Goal: Information Seeking & Learning: Learn about a topic

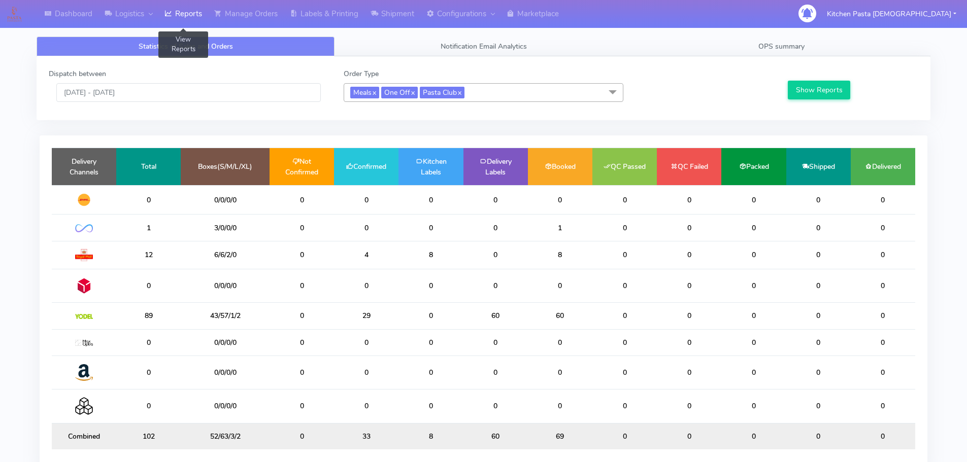
drag, startPoint x: 0, startPoint y: 0, endPoint x: 177, endPoint y: 21, distance: 178.4
click at [177, 21] on link "Reports" at bounding box center [183, 14] width 50 height 28
click at [411, 2] on link "Shipment" at bounding box center [392, 14] width 56 height 28
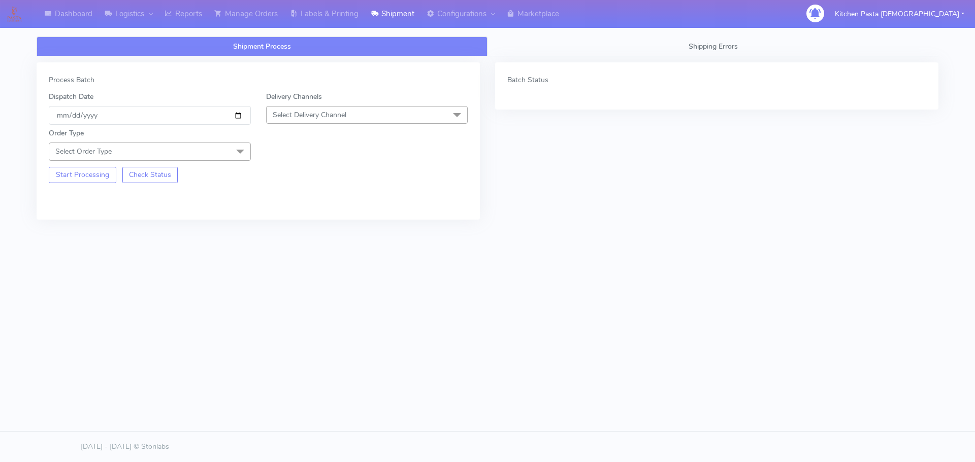
click at [370, 112] on span "Select Delivery Channel" at bounding box center [367, 115] width 202 height 18
click at [284, 232] on div "Yodel" at bounding box center [367, 229] width 191 height 11
click at [199, 152] on span "Select Order Type" at bounding box center [150, 152] width 202 height 18
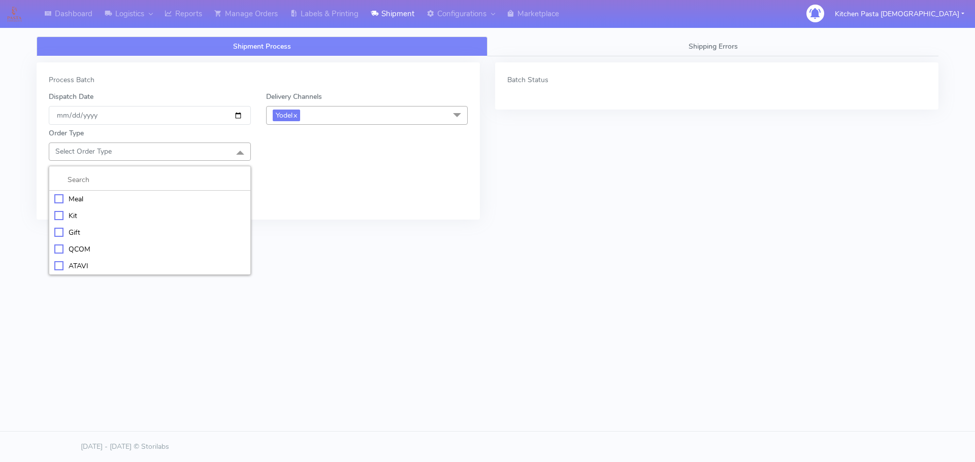
click at [184, 202] on div "Meal" at bounding box center [149, 199] width 191 height 11
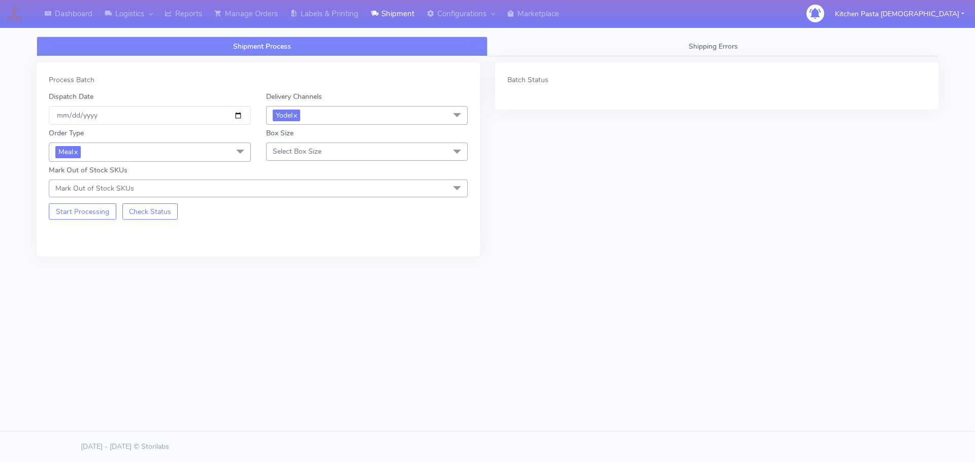
click at [298, 155] on span "Select Box Size" at bounding box center [297, 152] width 49 height 10
click at [306, 235] on div "Medium" at bounding box center [367, 232] width 191 height 11
click at [56, 209] on button "Start Processing" at bounding box center [83, 212] width 68 height 16
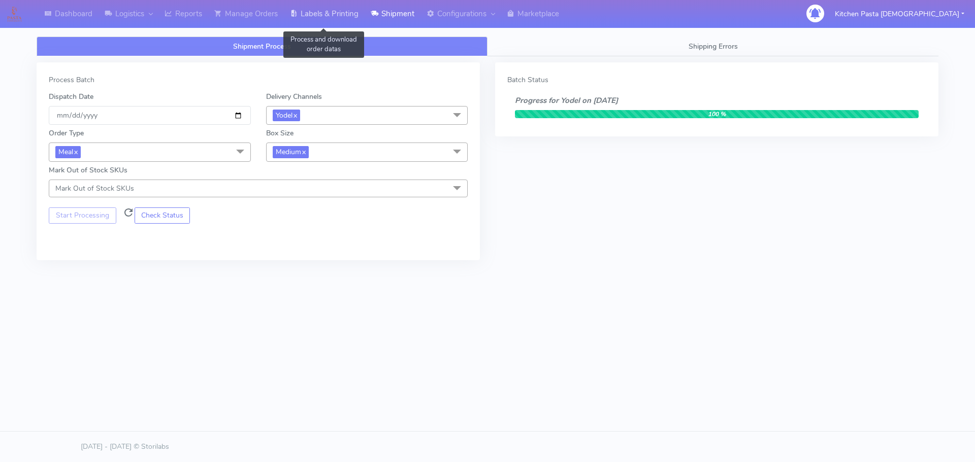
click at [320, 19] on link "Labels & Printing" at bounding box center [324, 14] width 81 height 28
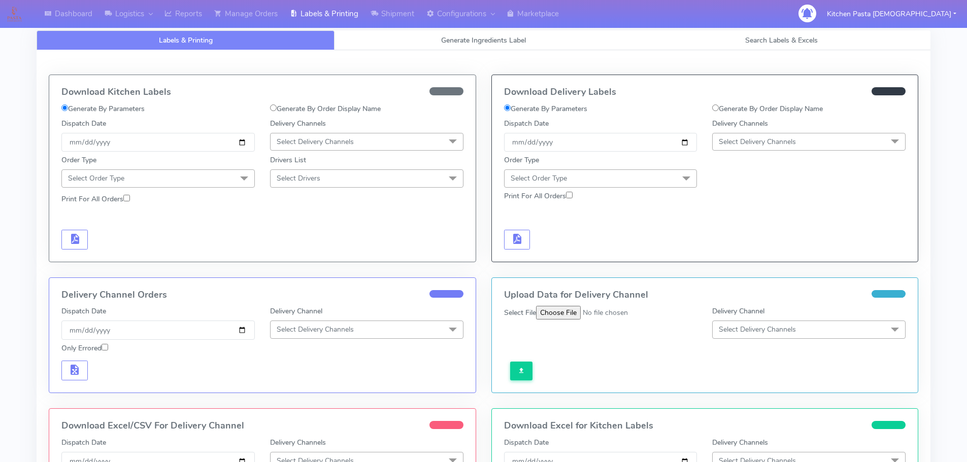
click at [755, 140] on span "Select Delivery Channels" at bounding box center [757, 142] width 77 height 10
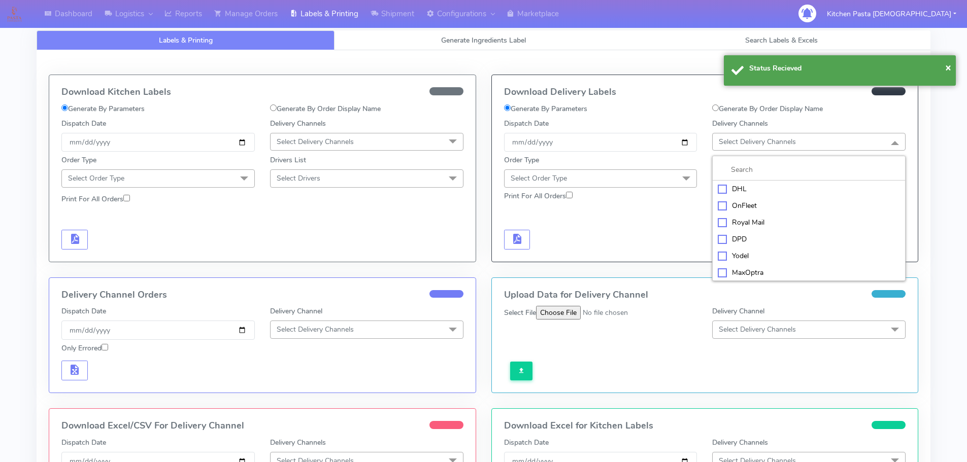
click at [727, 251] on div "Yodel" at bounding box center [809, 256] width 182 height 11
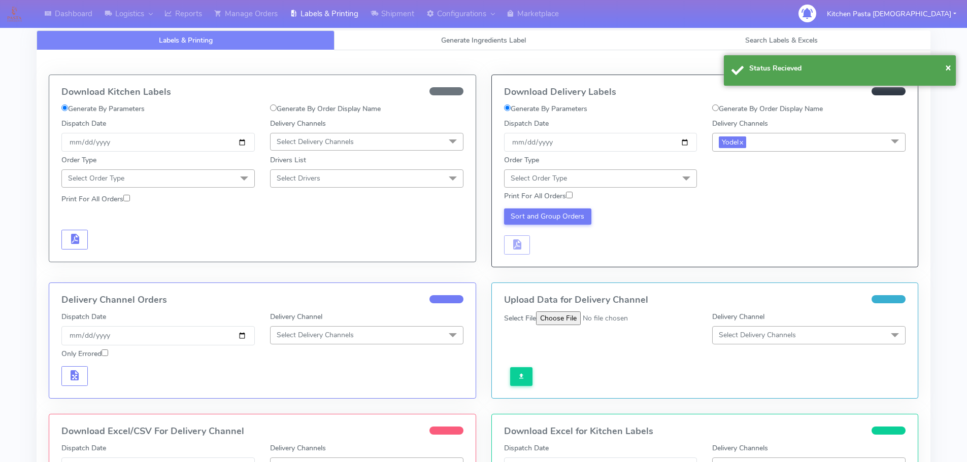
click at [662, 186] on span "Select Order Type" at bounding box center [600, 179] width 193 height 18
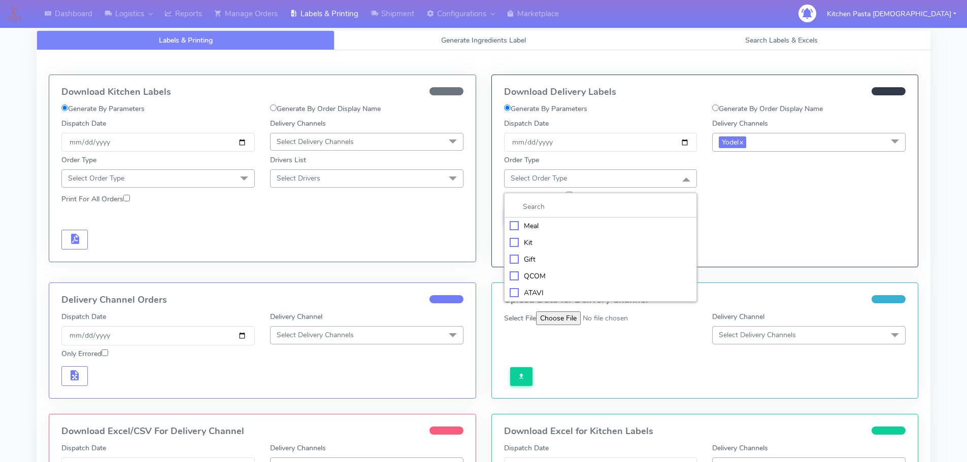
click at [655, 227] on div "Meal" at bounding box center [601, 226] width 182 height 11
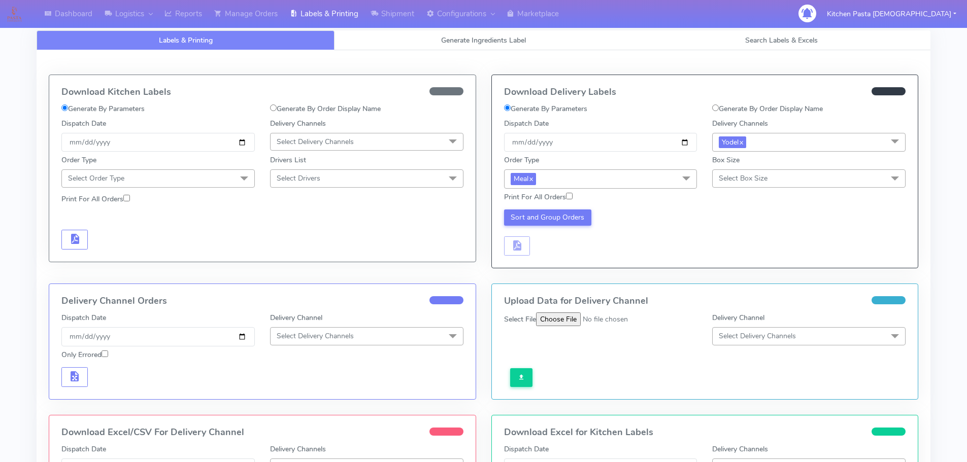
click at [740, 179] on span "Select Box Size" at bounding box center [743, 179] width 49 height 10
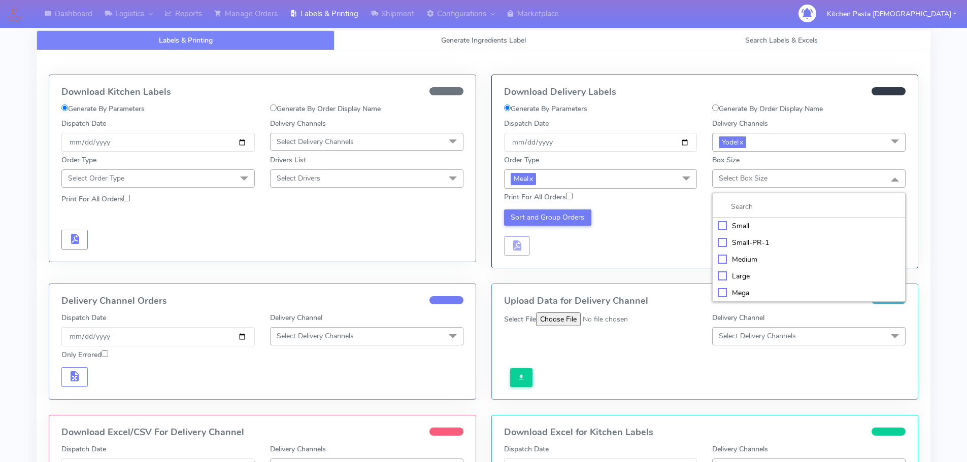
click at [732, 260] on div "Medium" at bounding box center [809, 259] width 182 height 11
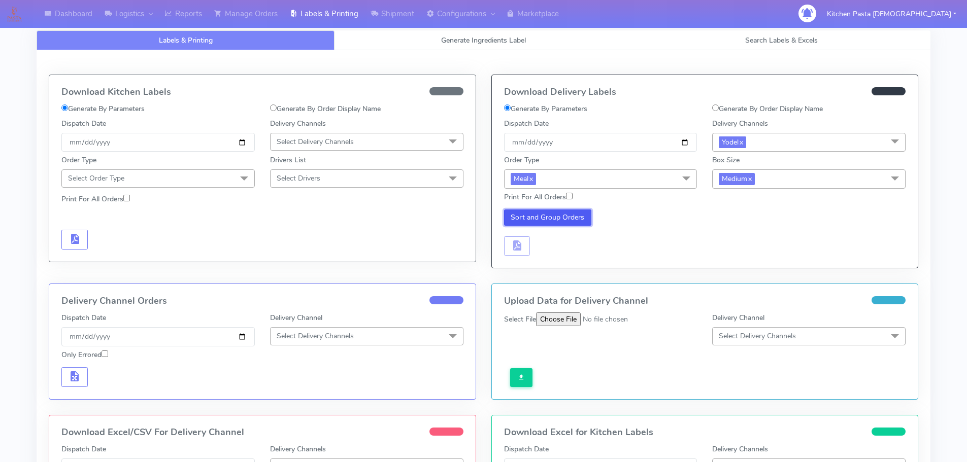
click at [523, 219] on button "Sort and Group Orders" at bounding box center [548, 218] width 88 height 16
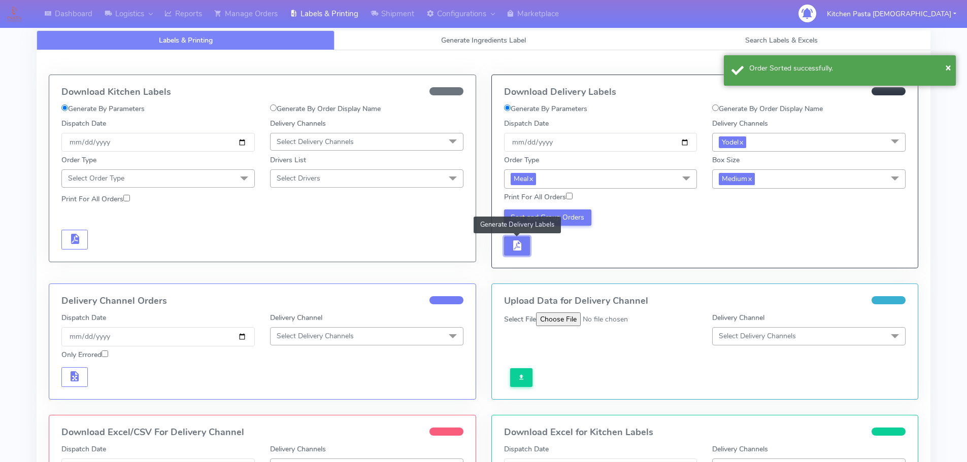
click at [519, 245] on span "button" at bounding box center [517, 248] width 12 height 10
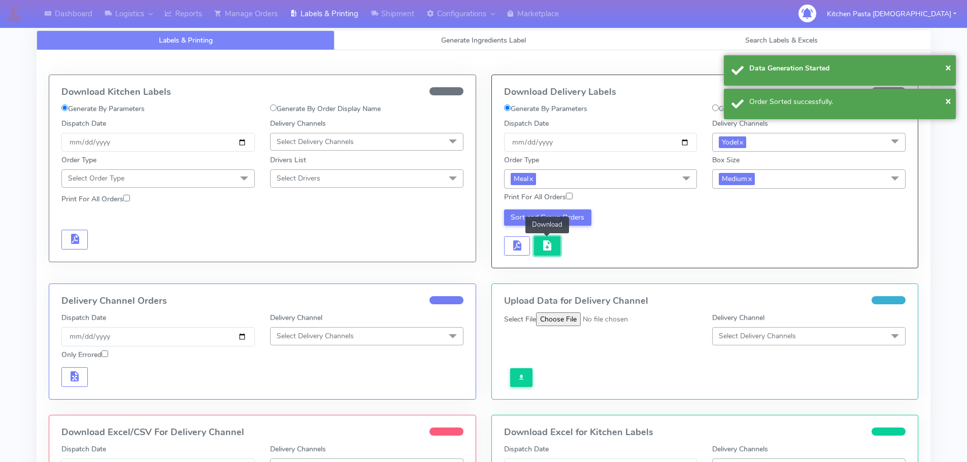
click at [536, 248] on button "button" at bounding box center [547, 247] width 26 height 20
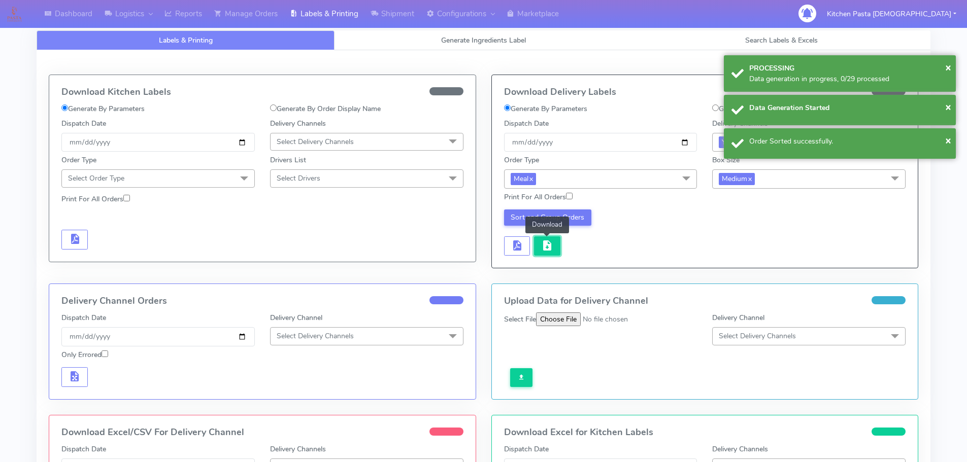
click at [536, 248] on button "button" at bounding box center [547, 247] width 26 height 20
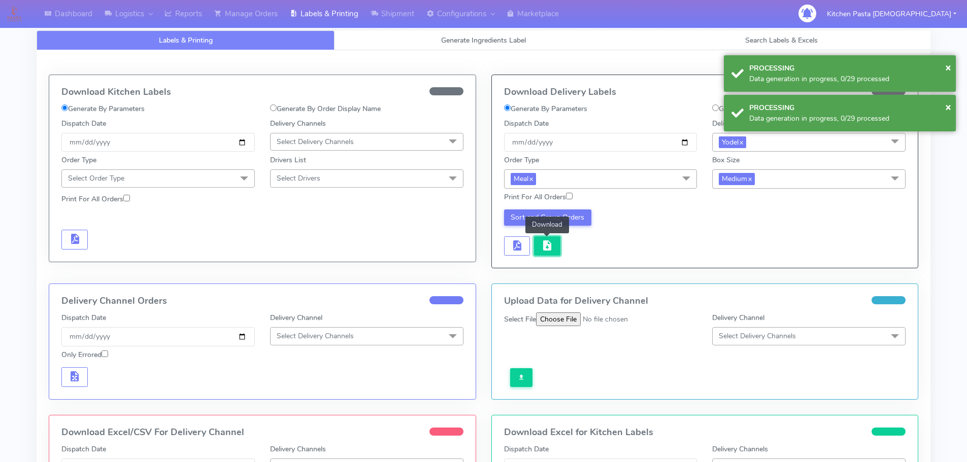
click at [548, 253] on button "button" at bounding box center [547, 247] width 26 height 20
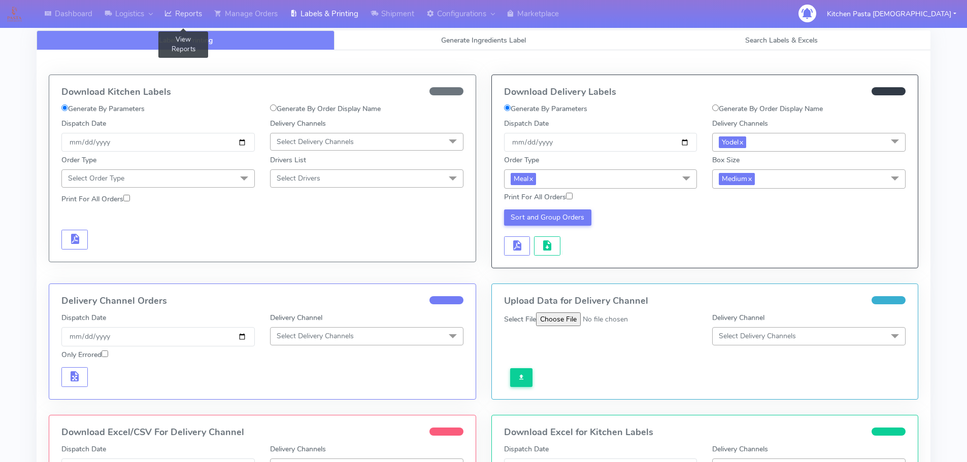
click at [188, 12] on link "Reports" at bounding box center [183, 14] width 50 height 28
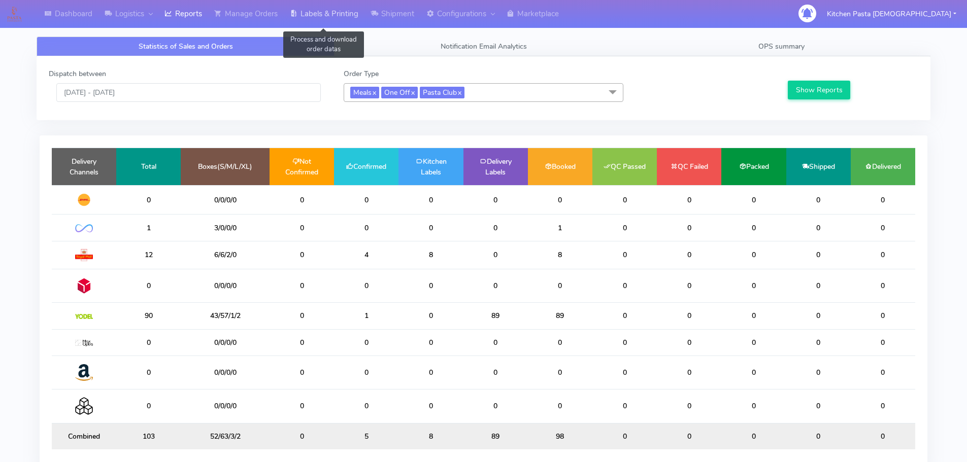
click at [337, 25] on link "Labels & Printing" at bounding box center [324, 14] width 81 height 28
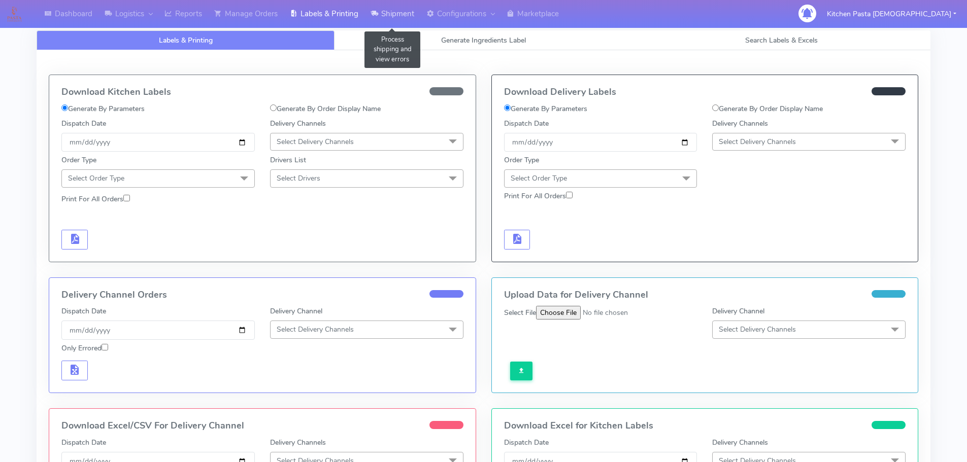
click at [410, 6] on link "Shipment" at bounding box center [392, 14] width 56 height 28
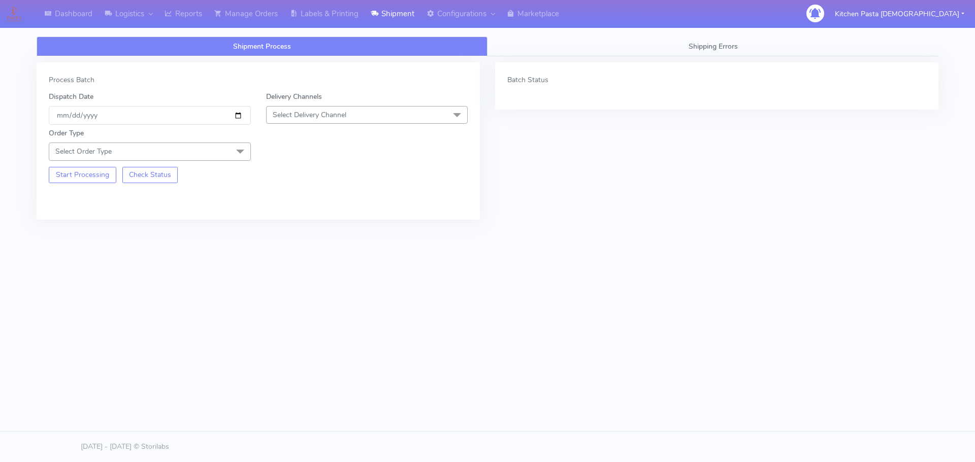
click at [346, 118] on span "Select Delivery Channel" at bounding box center [310, 115] width 74 height 10
click at [304, 224] on div "Yodel" at bounding box center [367, 229] width 191 height 11
click at [222, 141] on div "Order Type Select Order Type Meal Kit Gift QCOM ATAVI" at bounding box center [149, 144] width 217 height 32
drag, startPoint x: 227, startPoint y: 145, endPoint x: 215, endPoint y: 154, distance: 15.9
click at [228, 145] on span "Select Order Type" at bounding box center [150, 152] width 202 height 18
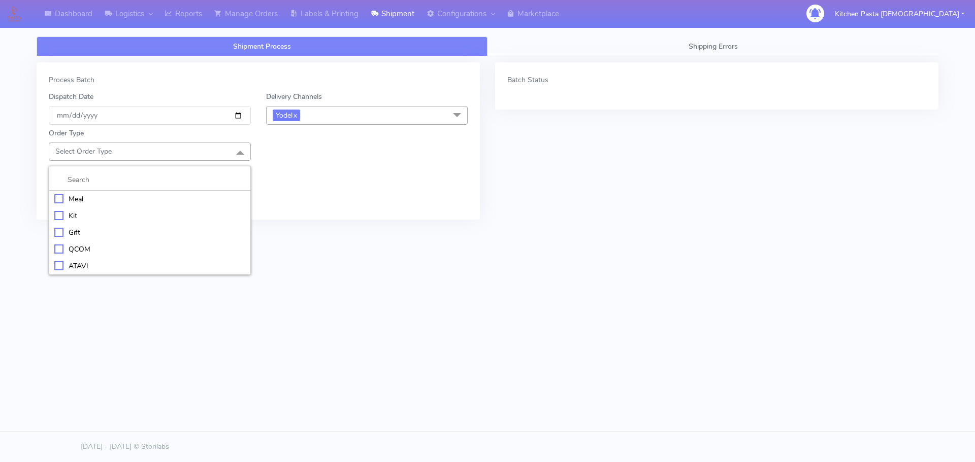
click at [155, 196] on div "Meal" at bounding box center [149, 199] width 191 height 11
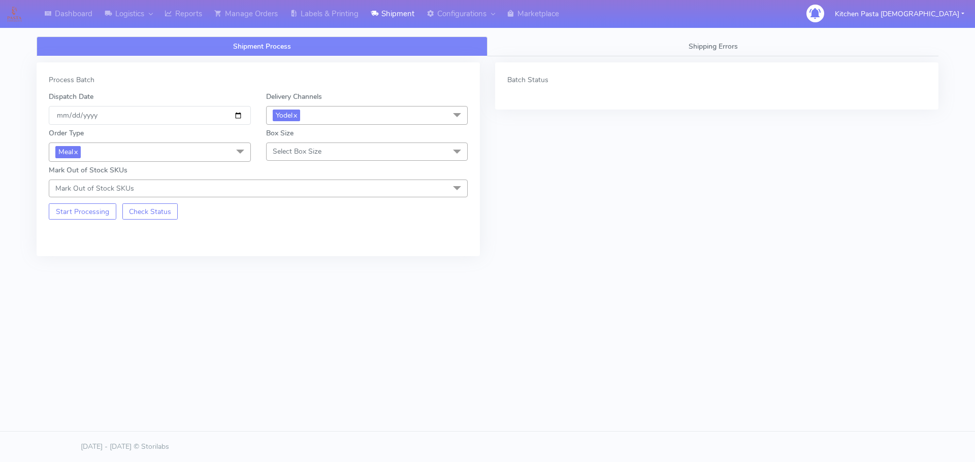
click at [369, 160] on span "Select Box Size" at bounding box center [367, 152] width 202 height 18
click at [291, 190] on li at bounding box center [366, 180] width 201 height 21
click at [305, 198] on div "Small" at bounding box center [367, 199] width 191 height 11
click at [74, 211] on button "Start Processing" at bounding box center [83, 212] width 68 height 16
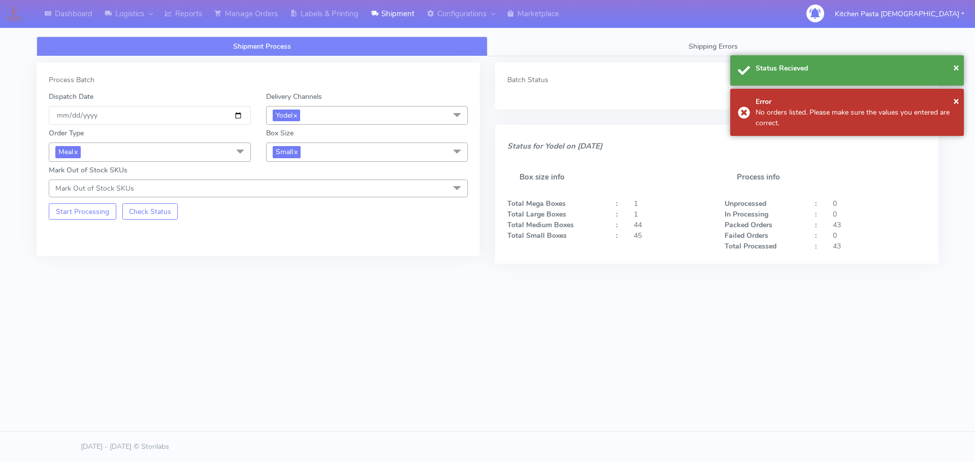
click at [340, 153] on span "Small x" at bounding box center [367, 152] width 202 height 19
click at [288, 254] on div "Large" at bounding box center [367, 250] width 191 height 11
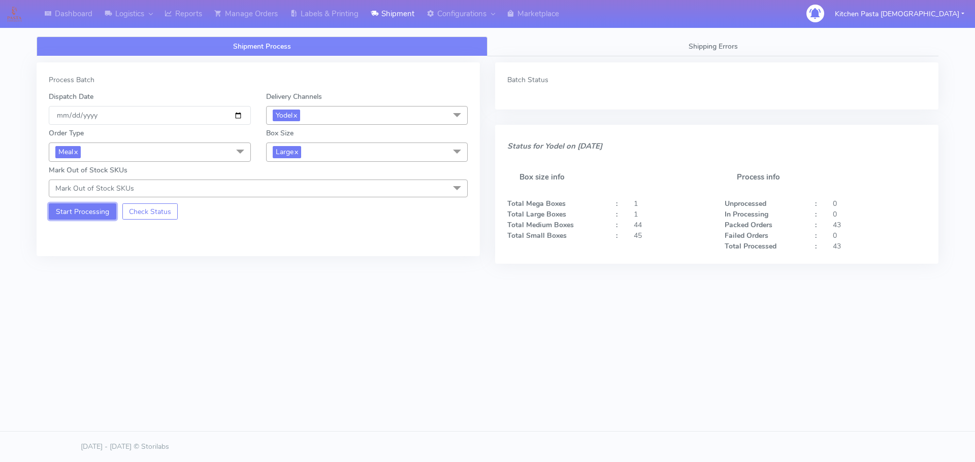
click at [91, 214] on button "Start Processing" at bounding box center [83, 212] width 68 height 16
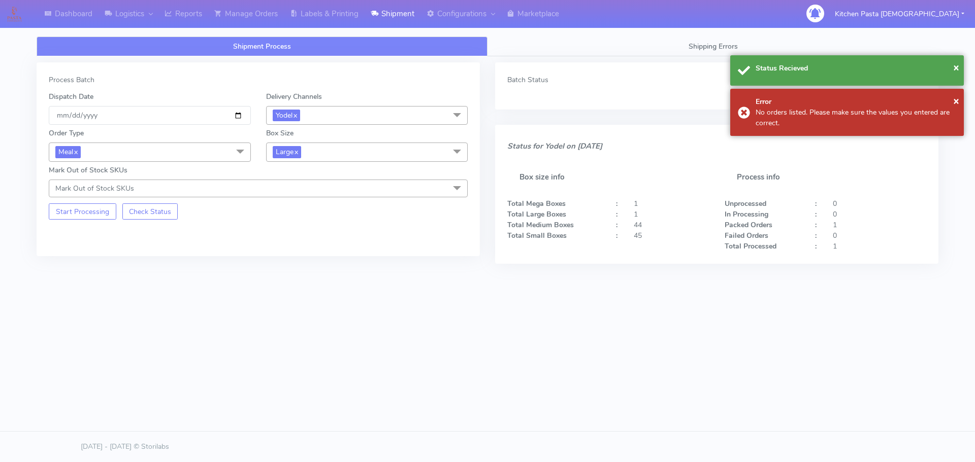
click at [381, 154] on span "Large x" at bounding box center [367, 152] width 202 height 19
click at [286, 271] on div "Mega" at bounding box center [367, 267] width 191 height 11
click at [95, 206] on button "Start Processing" at bounding box center [83, 212] width 68 height 16
click at [357, 155] on span "Mega x" at bounding box center [367, 152] width 202 height 19
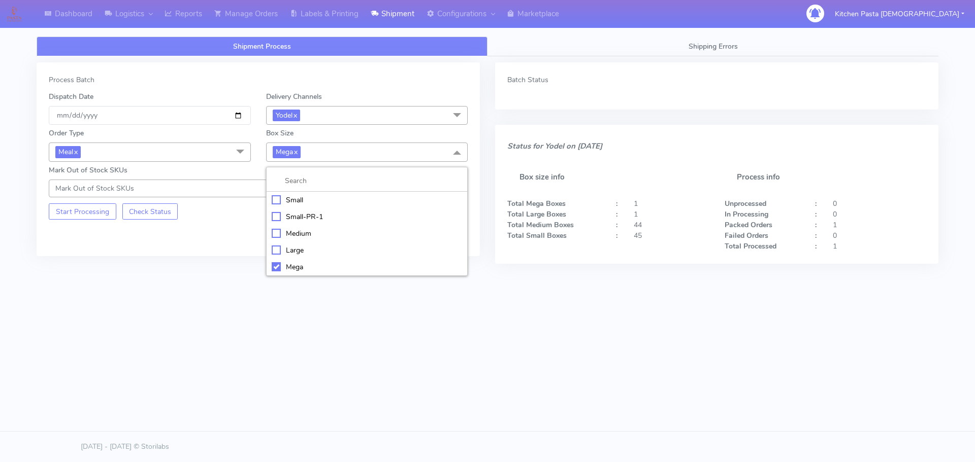
click at [298, 244] on li "Large" at bounding box center [366, 250] width 201 height 17
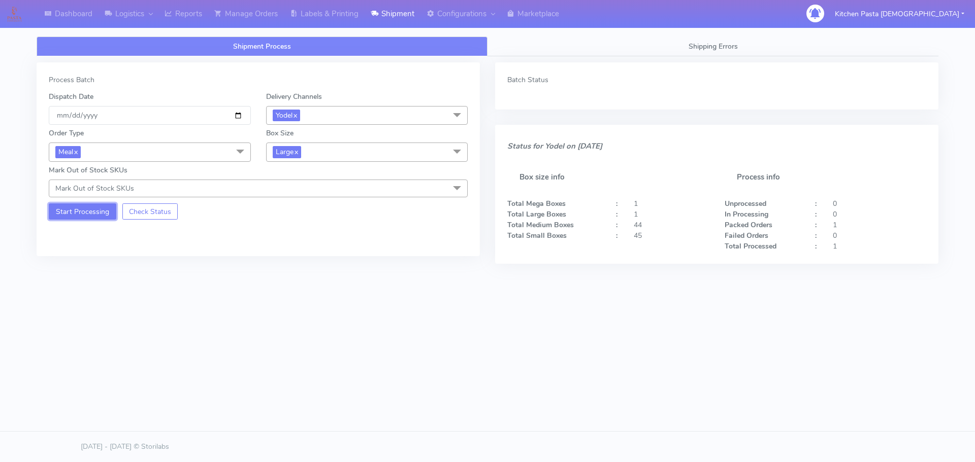
click at [103, 214] on button "Start Processing" at bounding box center [83, 212] width 68 height 16
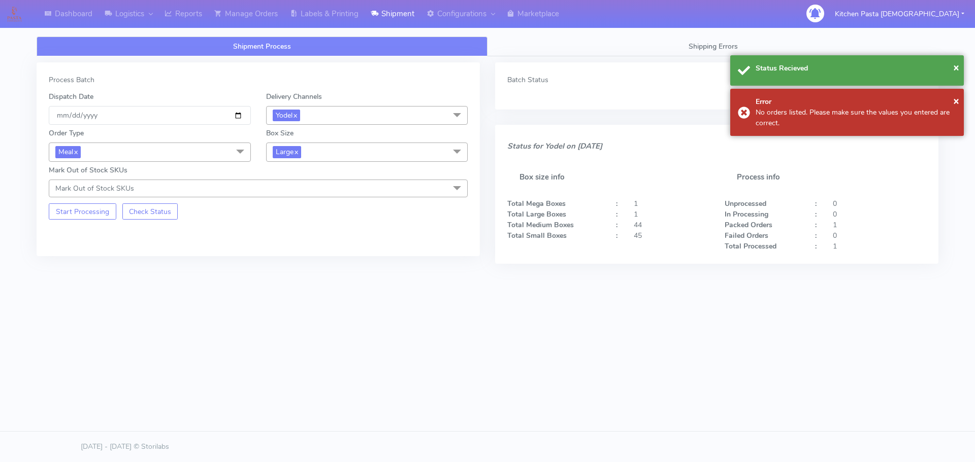
click at [370, 145] on span "Large x" at bounding box center [367, 152] width 202 height 19
click at [283, 227] on li "Medium" at bounding box center [366, 233] width 201 height 17
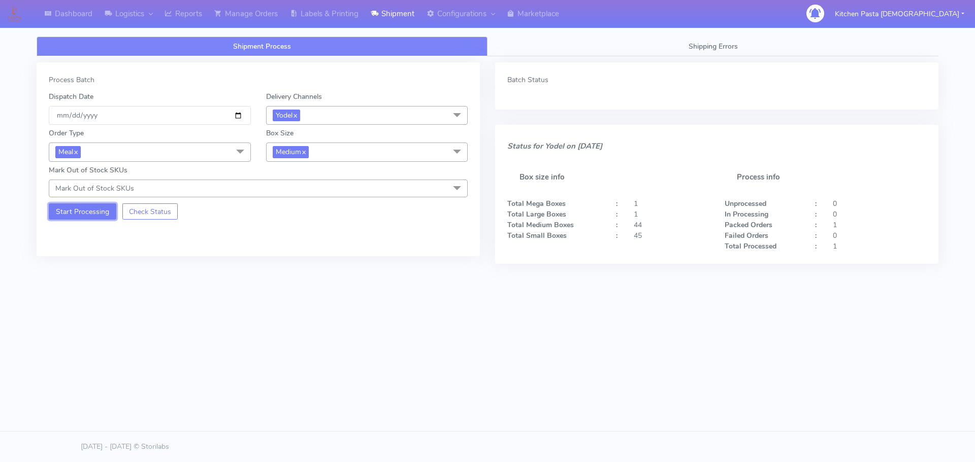
click at [86, 207] on button "Start Processing" at bounding box center [83, 212] width 68 height 16
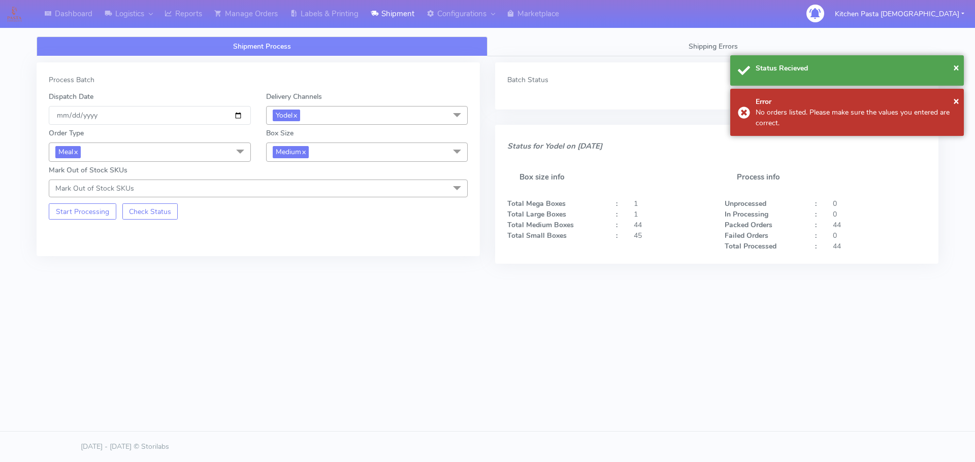
click at [355, 155] on span "Medium x" at bounding box center [367, 152] width 202 height 19
click at [306, 206] on li "Small" at bounding box center [366, 200] width 201 height 17
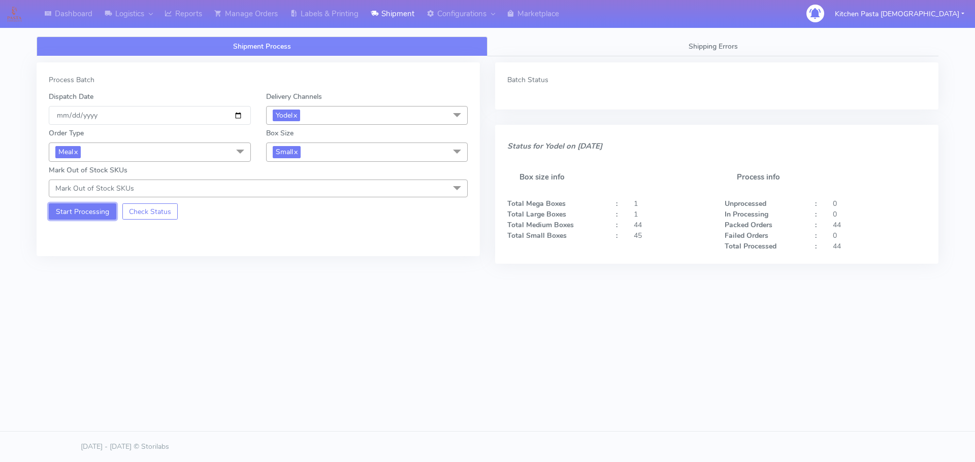
click at [94, 208] on button "Start Processing" at bounding box center [83, 212] width 68 height 16
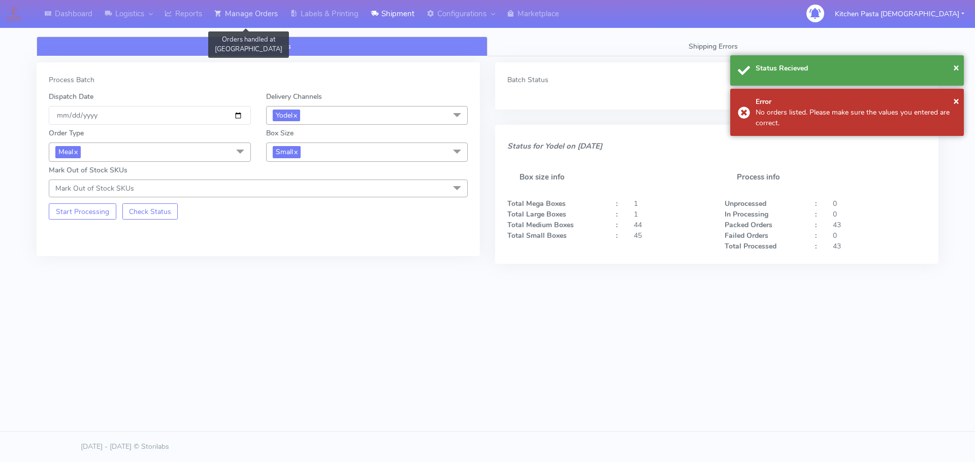
click at [247, 18] on link "Manage Orders" at bounding box center [246, 14] width 76 height 28
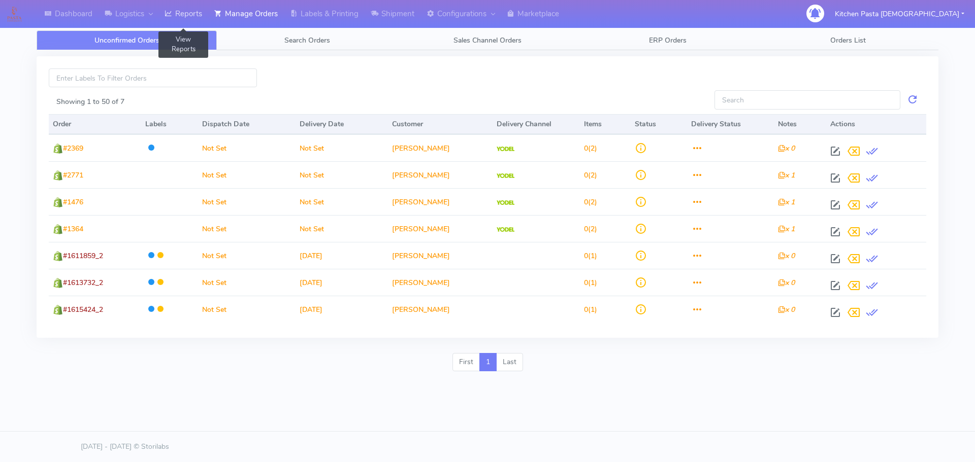
click at [208, 10] on link "Reports" at bounding box center [183, 14] width 50 height 28
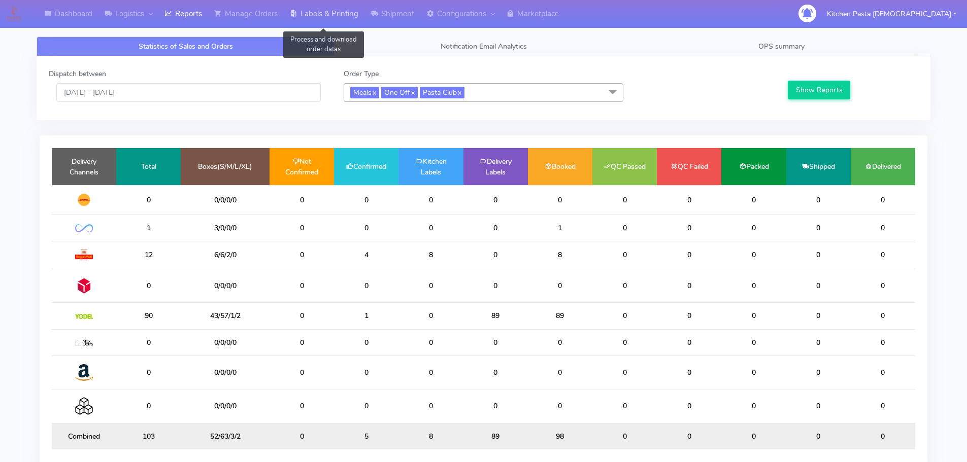
click at [323, 14] on link "Labels & Printing" at bounding box center [324, 14] width 81 height 28
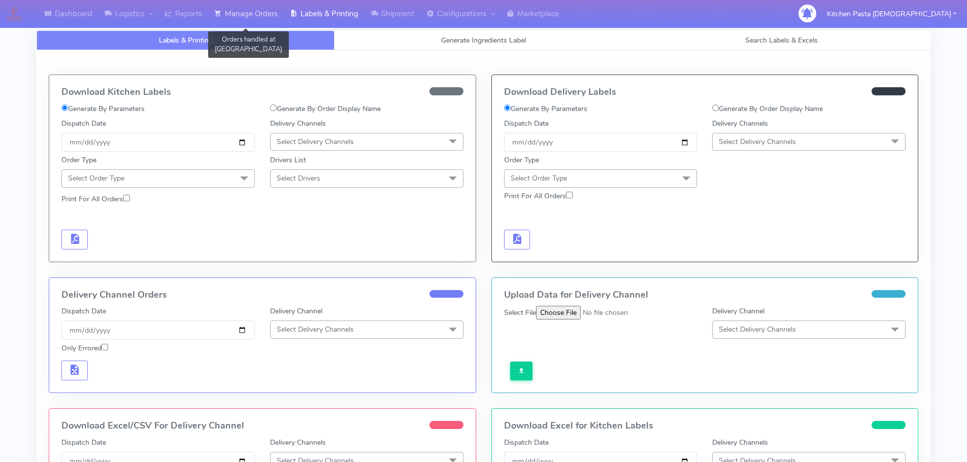
click at [260, 15] on link "Manage Orders" at bounding box center [246, 14] width 76 height 28
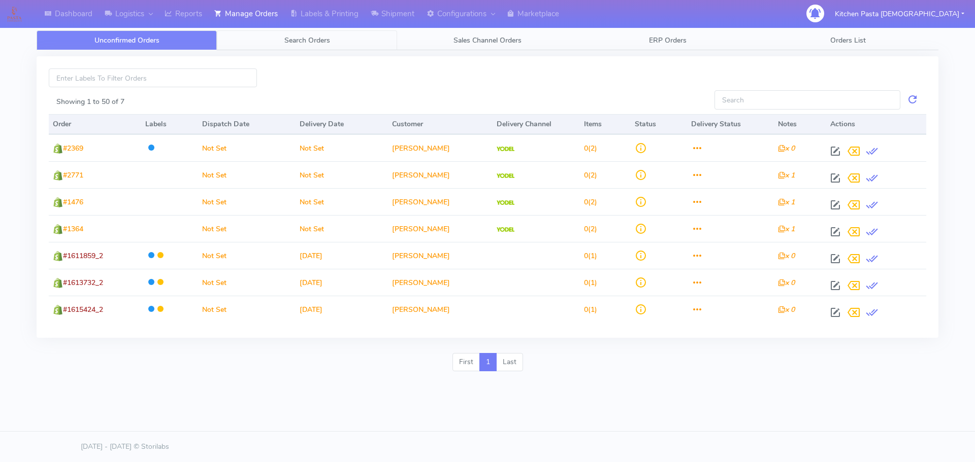
click at [312, 40] on span "Search Orders" at bounding box center [307, 41] width 46 height 10
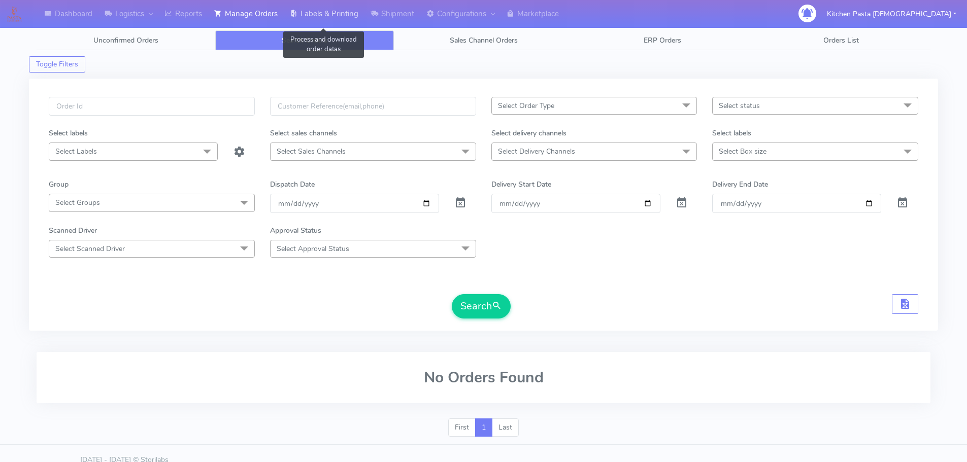
click at [313, 20] on link "Labels & Printing" at bounding box center [324, 14] width 81 height 28
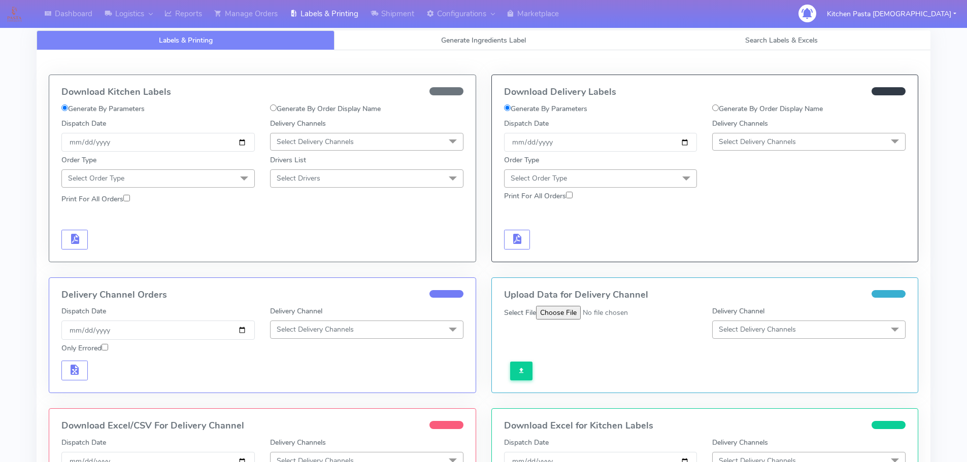
click at [354, 138] on span "Select Delivery Channels" at bounding box center [315, 142] width 77 height 10
click at [304, 223] on div "Royal Mail" at bounding box center [367, 222] width 182 height 11
drag, startPoint x: 231, startPoint y: 179, endPoint x: 157, endPoint y: 215, distance: 83.1
click at [229, 180] on span "Select Order Type" at bounding box center [157, 179] width 193 height 18
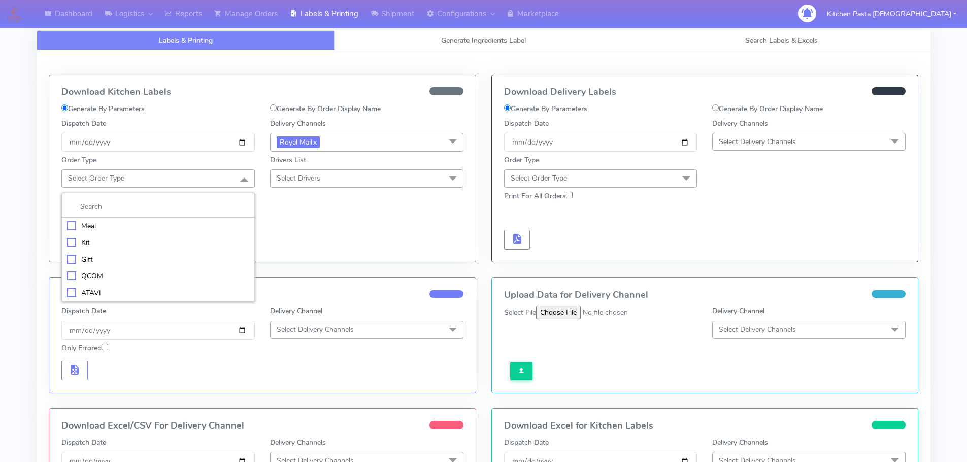
click at [166, 224] on div "Meal" at bounding box center [158, 226] width 182 height 11
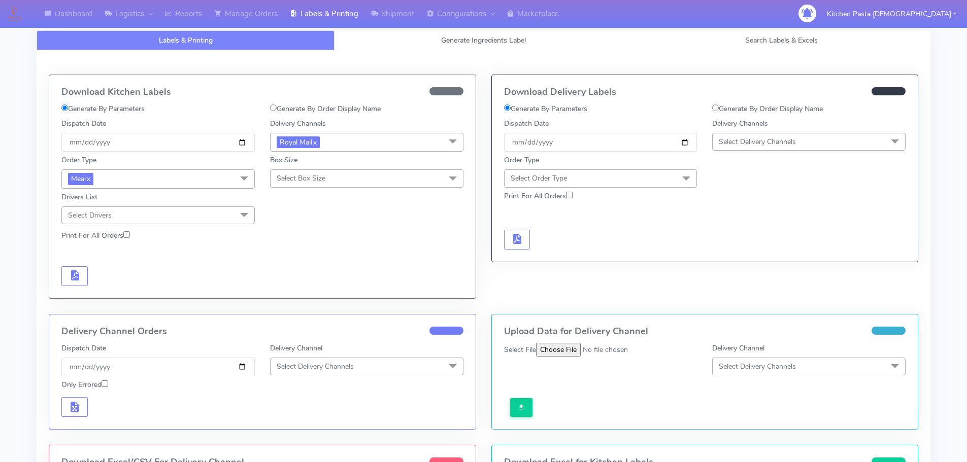
click at [310, 175] on span "Select Box Size" at bounding box center [301, 179] width 49 height 10
click at [310, 252] on li "Medium" at bounding box center [367, 259] width 192 height 17
click at [63, 285] on button "button" at bounding box center [74, 276] width 26 height 20
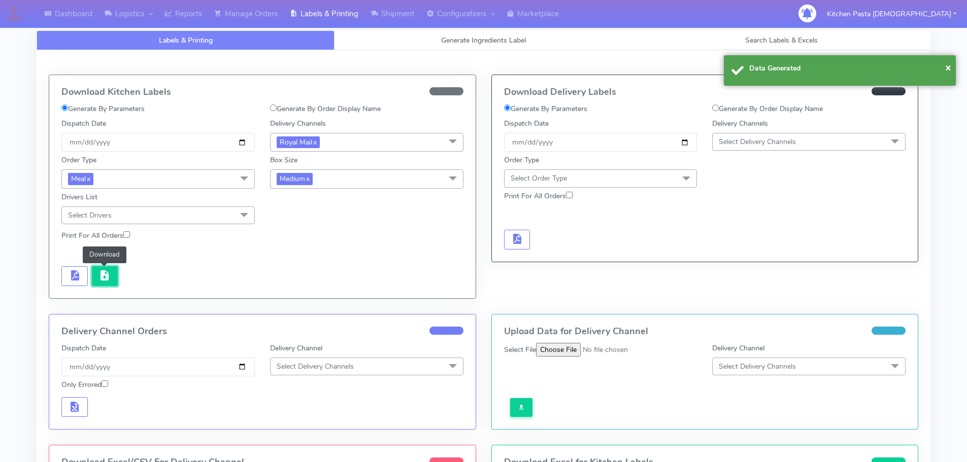
click at [96, 278] on button "button" at bounding box center [105, 276] width 26 height 20
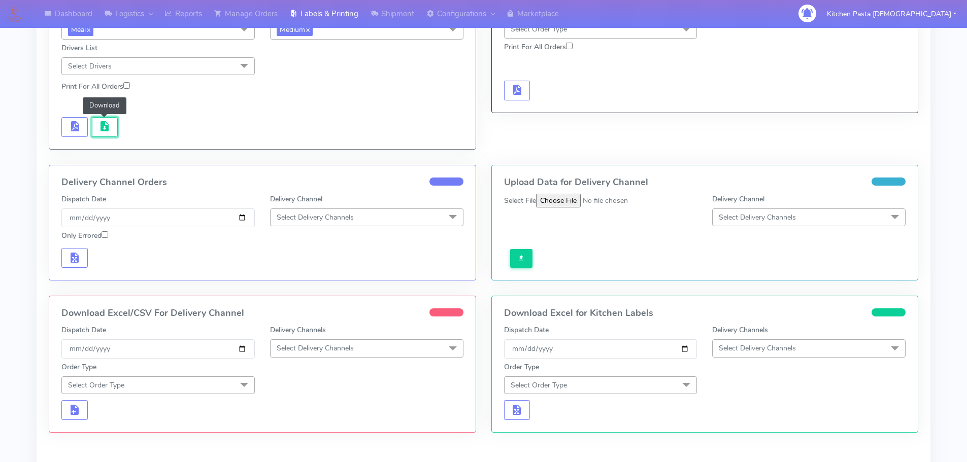
scroll to position [203, 0]
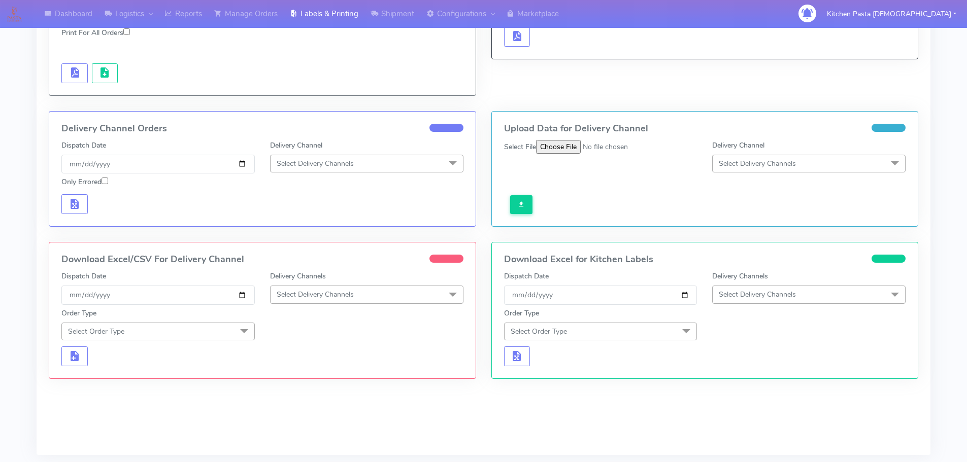
click at [371, 289] on span "Select Delivery Channels" at bounding box center [366, 295] width 193 height 18
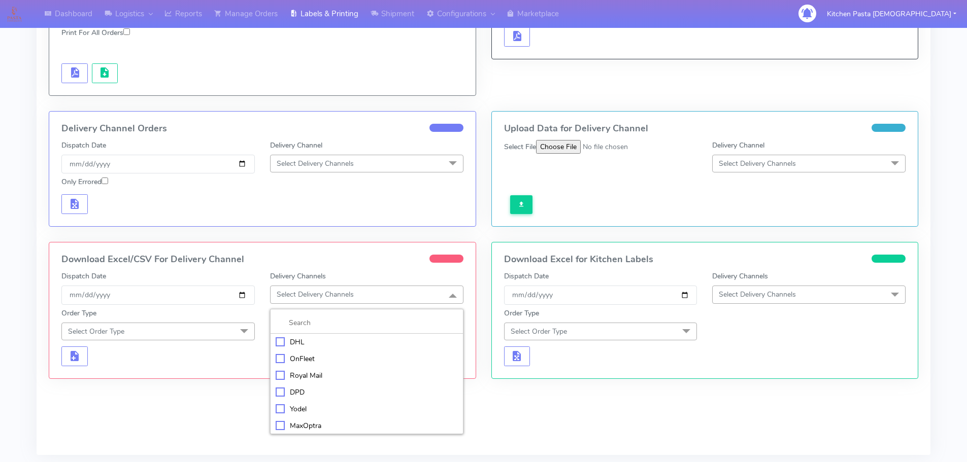
click at [316, 378] on div "Royal Mail" at bounding box center [367, 376] width 182 height 11
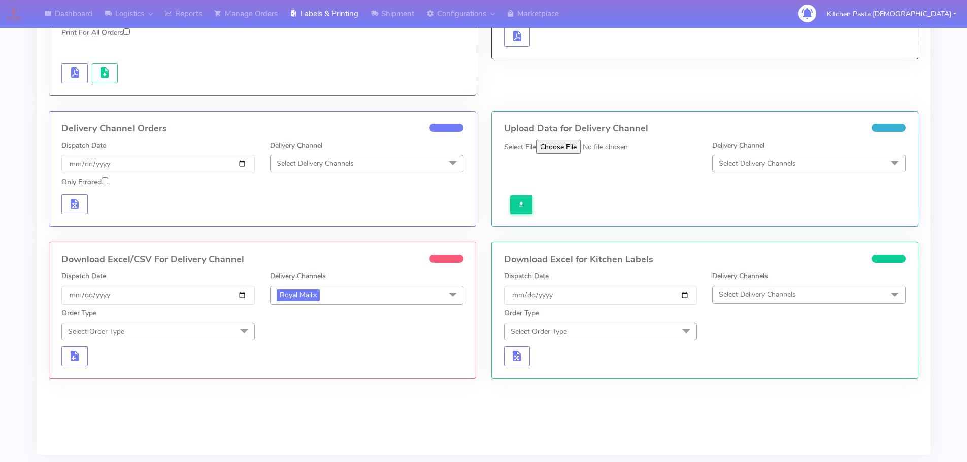
click at [207, 335] on span "Select Order Type" at bounding box center [157, 332] width 193 height 18
click at [143, 381] on div "Meal" at bounding box center [158, 379] width 182 height 11
click at [330, 327] on span "Select Box Size" at bounding box center [366, 332] width 193 height 18
click at [305, 407] on li "Medium" at bounding box center [367, 412] width 192 height 17
click at [69, 358] on span "button" at bounding box center [75, 360] width 12 height 10
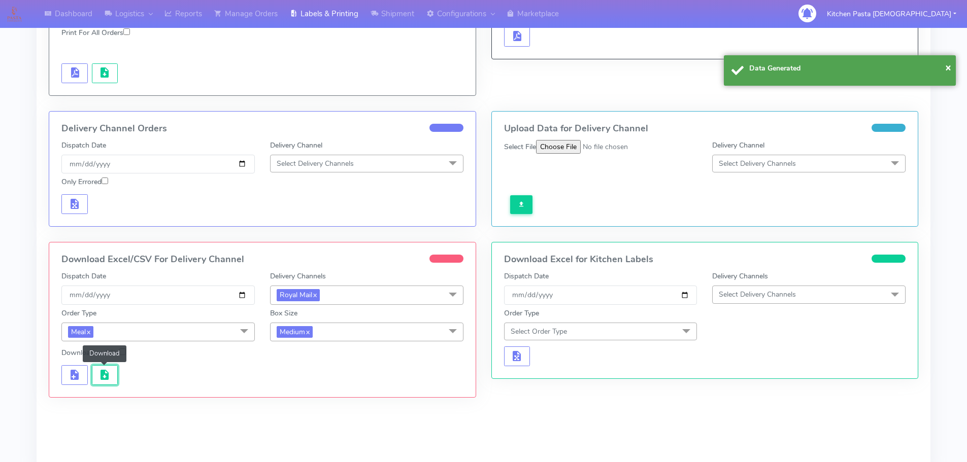
click at [98, 365] on button "button" at bounding box center [105, 375] width 26 height 20
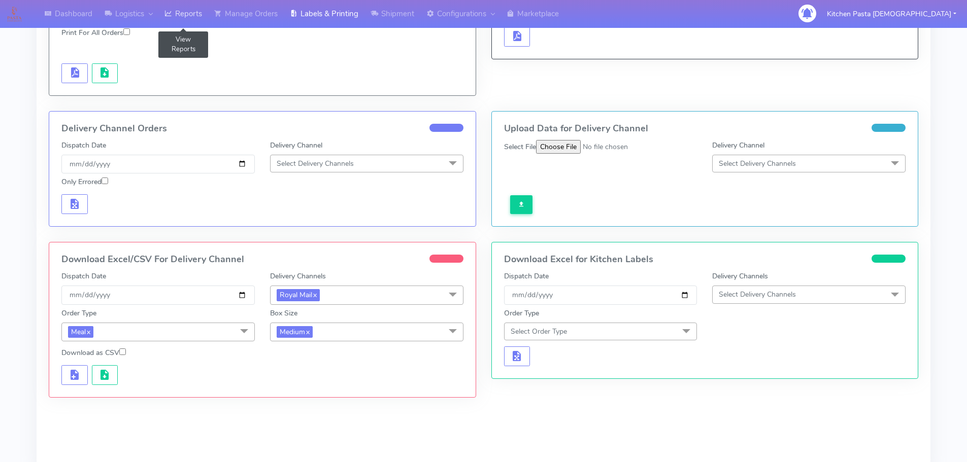
click at [176, 11] on link "Reports" at bounding box center [183, 14] width 50 height 28
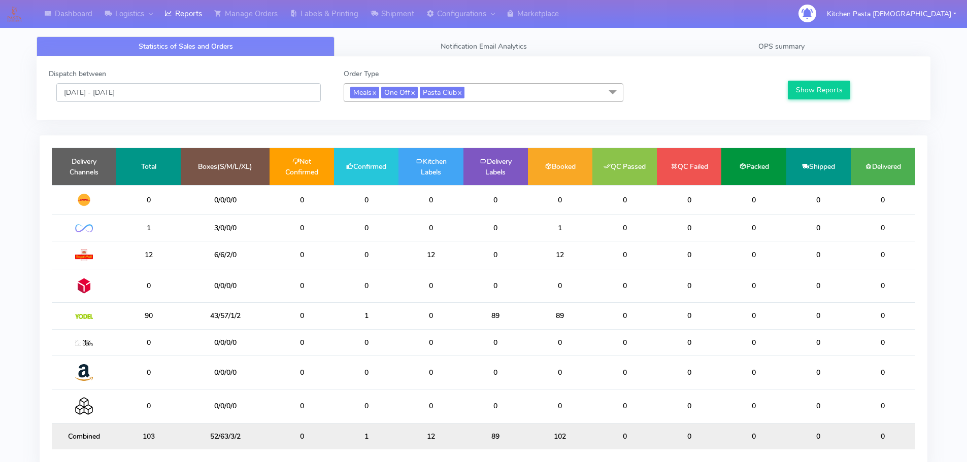
click at [177, 94] on input "[DATE] - [DATE]" at bounding box center [188, 92] width 264 height 19
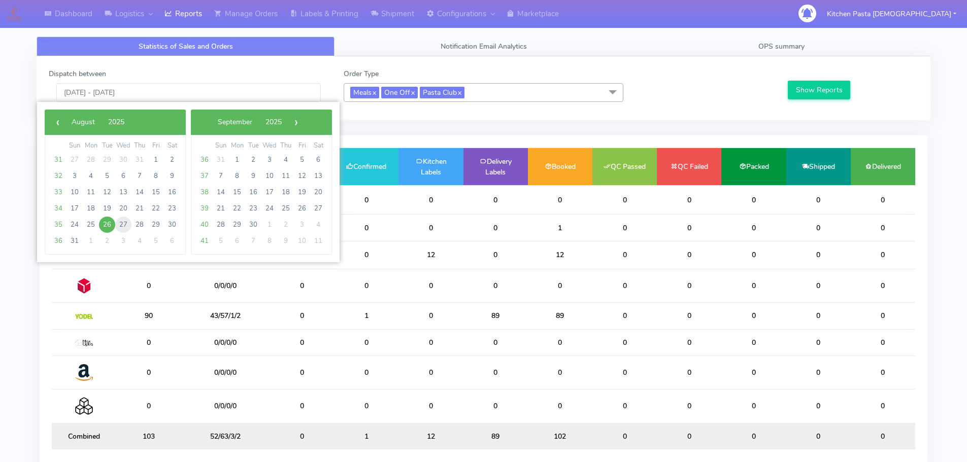
click at [118, 220] on span "27" at bounding box center [123, 225] width 16 height 16
type input "[DATE] - [DATE]"
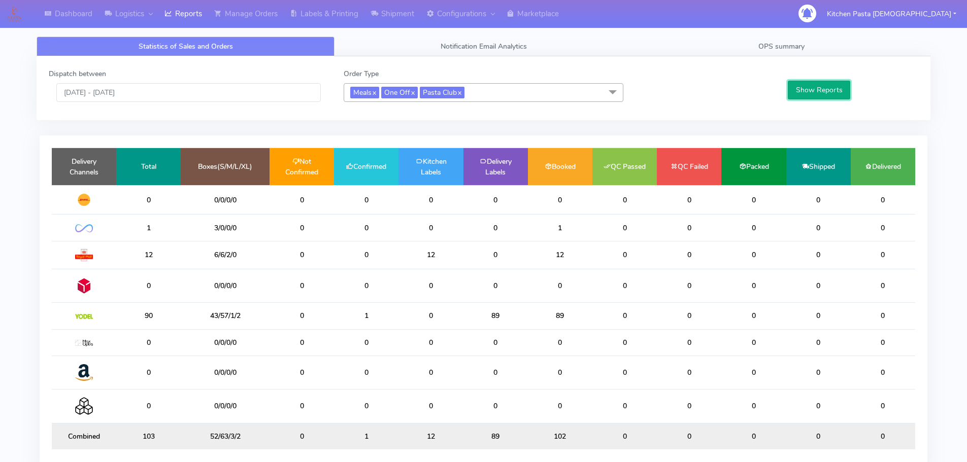
click at [798, 89] on button "Show Reports" at bounding box center [819, 90] width 62 height 19
click at [131, 9] on link "Logistics" at bounding box center [128, 14] width 60 height 28
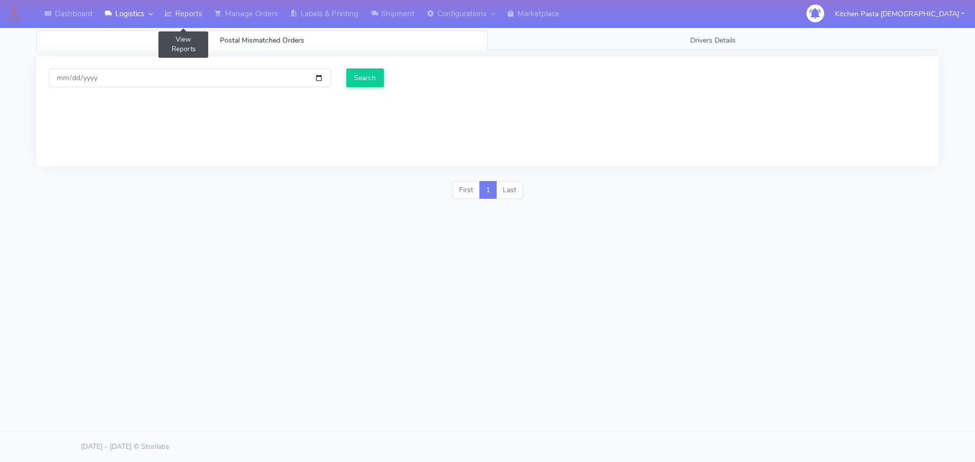
click at [172, 9] on icon at bounding box center [168, 14] width 8 height 10
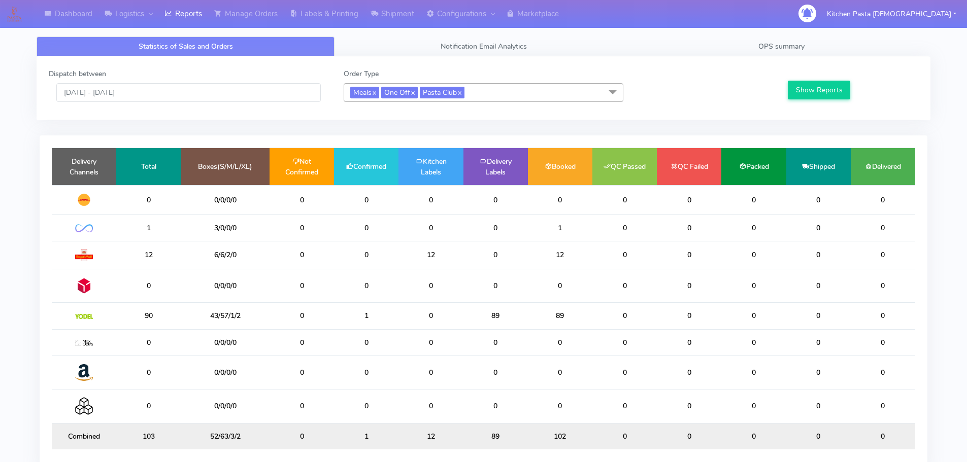
click at [520, 92] on span "Meals x One Off x Pasta Club x" at bounding box center [484, 92] width 280 height 19
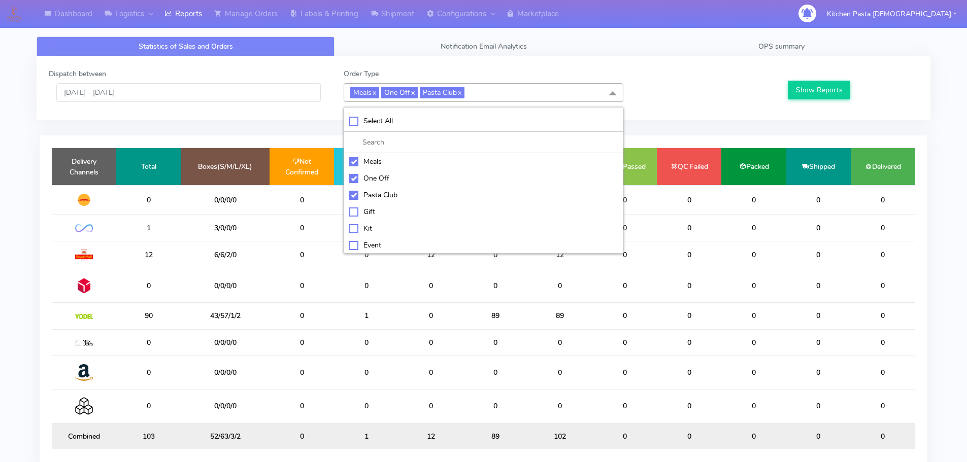
click at [405, 162] on div "Meals" at bounding box center [483, 161] width 269 height 11
checkbox input "false"
click at [365, 177] on div "One Off" at bounding box center [483, 178] width 269 height 11
checkbox input "false"
click at [382, 194] on div "Pasta Club" at bounding box center [483, 195] width 269 height 11
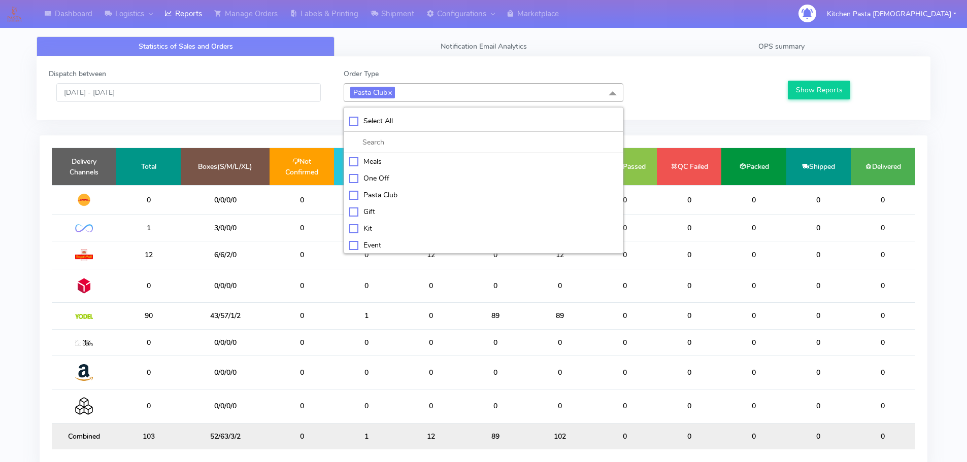
checkbox input "false"
click at [383, 227] on div "Kit" at bounding box center [483, 227] width 269 height 11
checkbox input "true"
click at [813, 99] on button "Show Reports" at bounding box center [819, 90] width 62 height 19
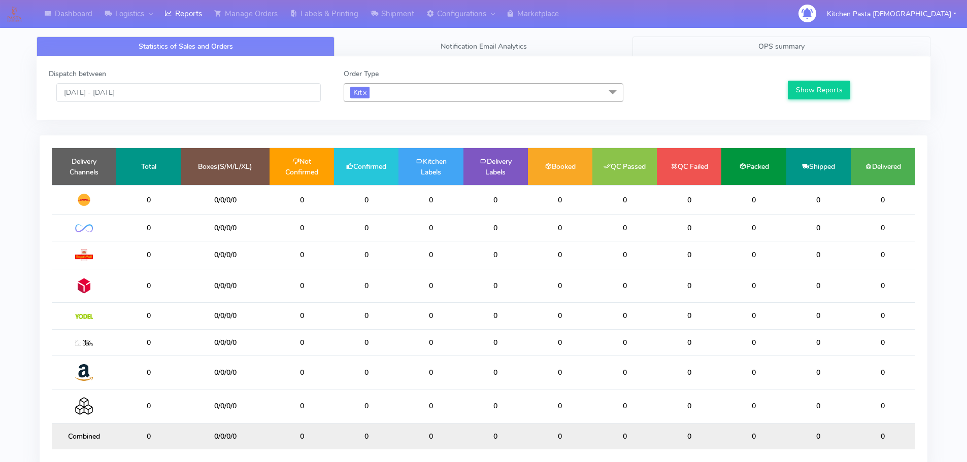
click at [761, 52] on link "OPS summary" at bounding box center [781, 47] width 298 height 20
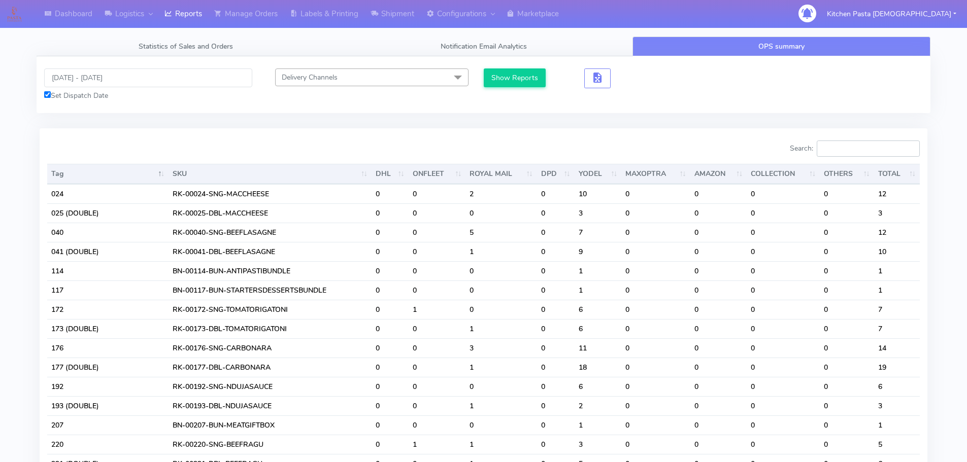
click at [843, 150] on input "Search:" at bounding box center [868, 149] width 103 height 16
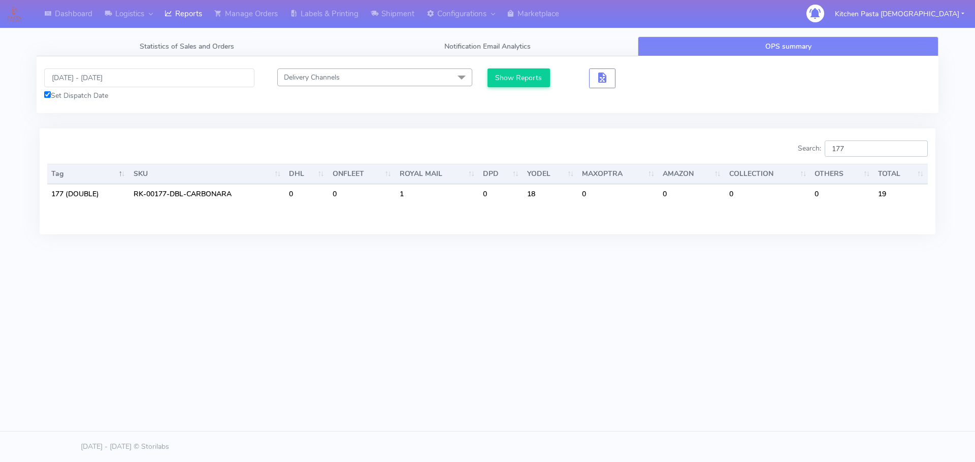
type input "177"
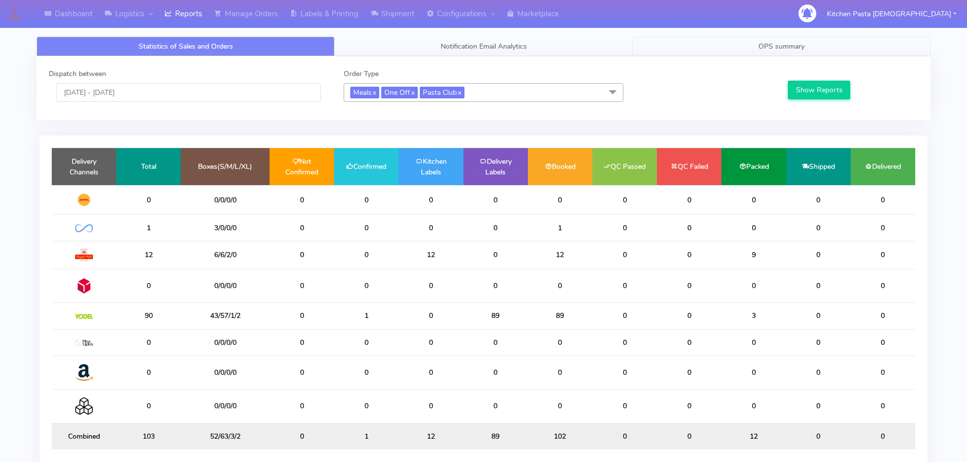
click at [720, 54] on link "OPS summary" at bounding box center [781, 47] width 298 height 20
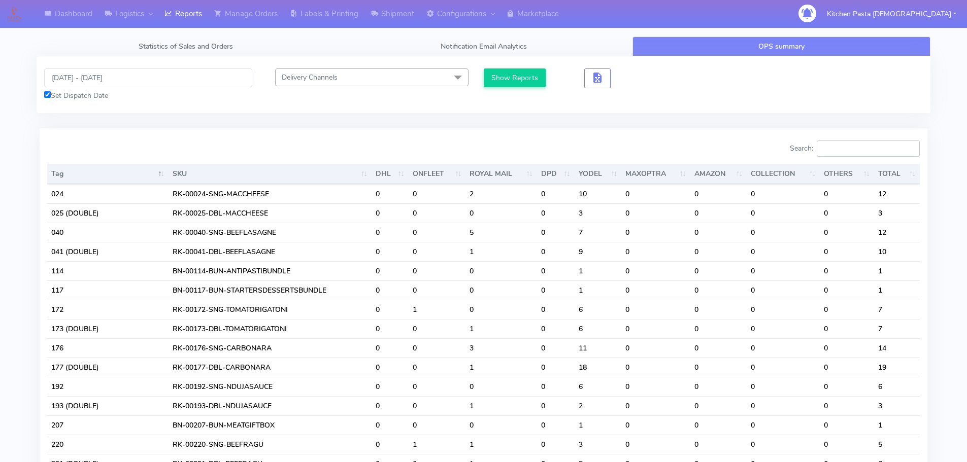
click at [853, 153] on input "Search:" at bounding box center [868, 149] width 103 height 16
click at [231, 50] on span "Statistics of Sales and Orders" at bounding box center [186, 47] width 94 height 10
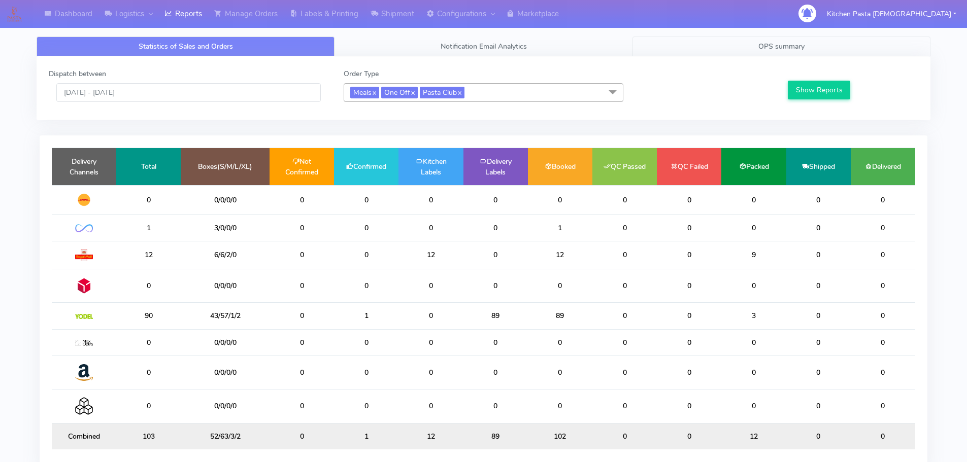
click at [789, 46] on span "OPS summary" at bounding box center [781, 47] width 46 height 10
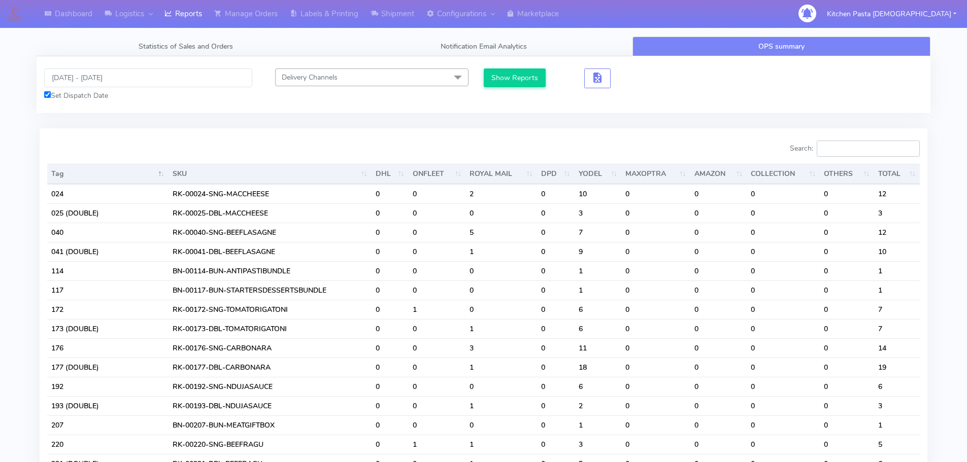
click at [855, 148] on input "Search:" at bounding box center [868, 149] width 103 height 16
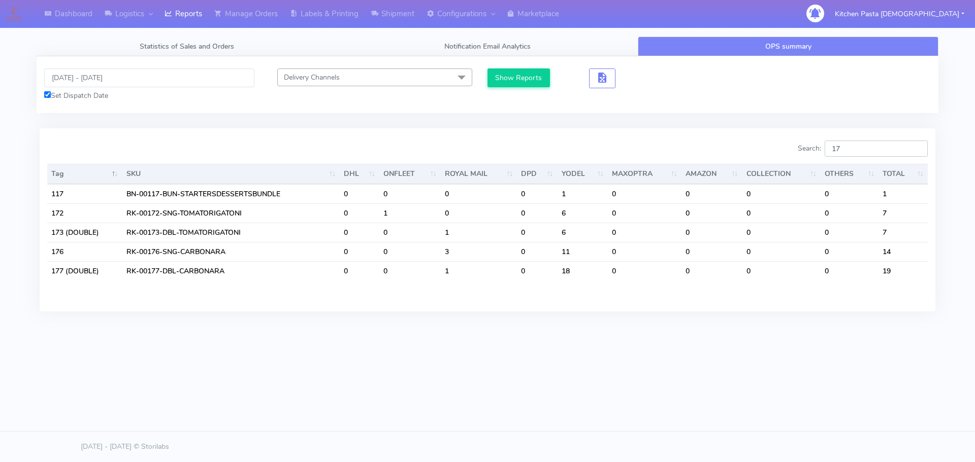
type input "1"
